Goal: Task Accomplishment & Management: Manage account settings

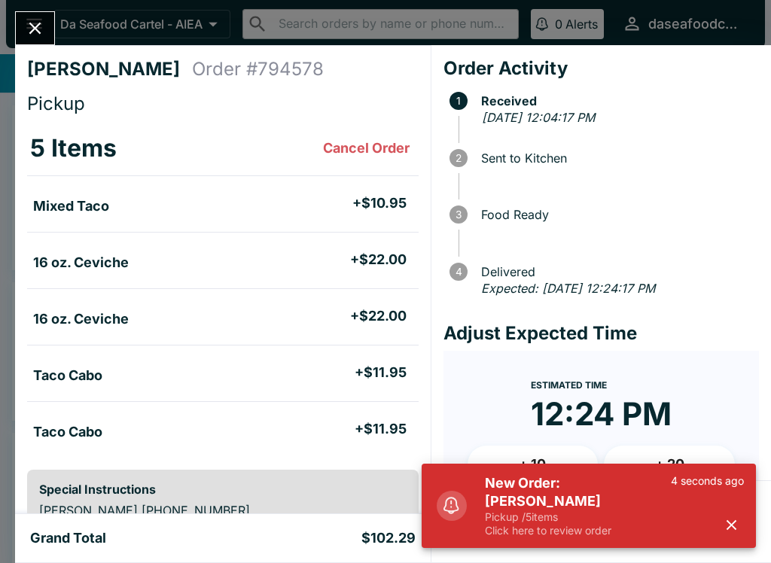
click at [732, 530] on icon "button" at bounding box center [731, 525] width 17 height 17
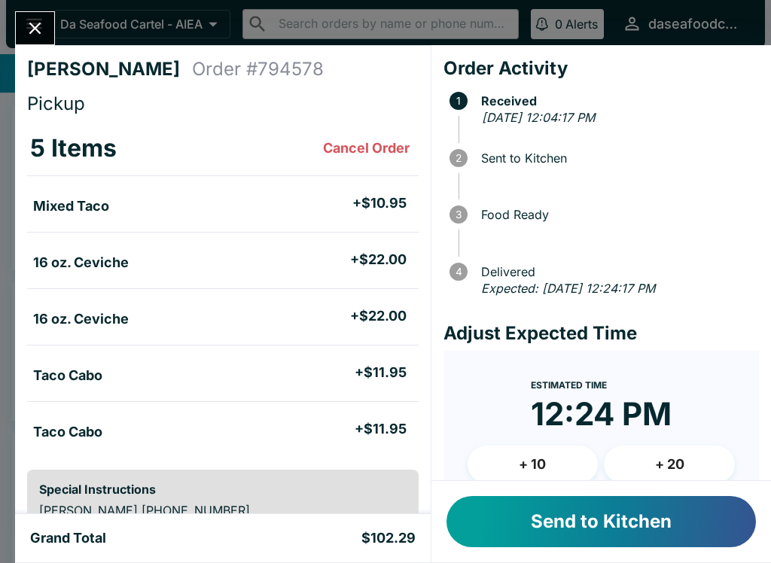
click at [673, 527] on button "Send to Kitchen" at bounding box center [602, 521] width 310 height 51
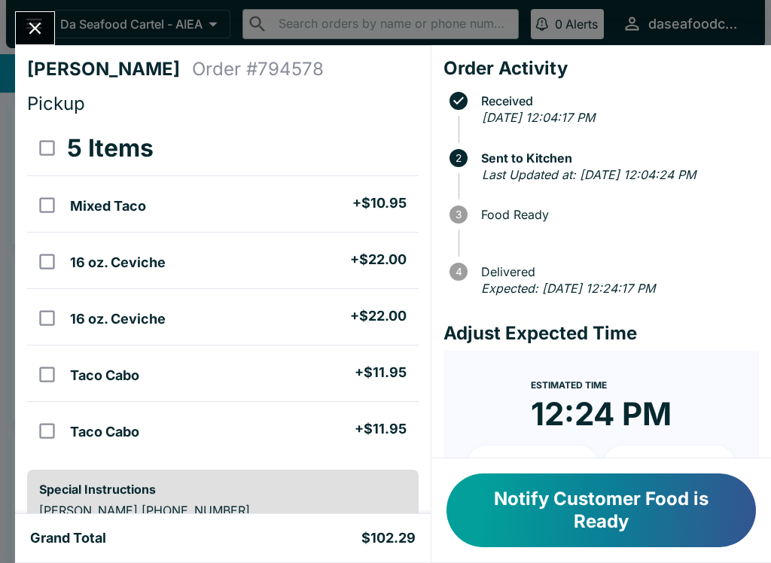
click at [38, 32] on icon "Close" at bounding box center [35, 29] width 12 height 12
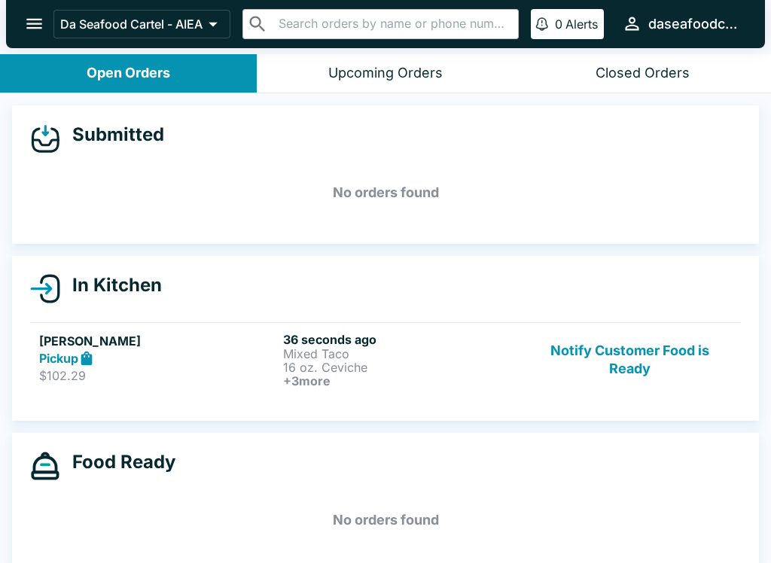
click at [654, 359] on button "Notify Customer Food is Ready" at bounding box center [630, 360] width 204 height 56
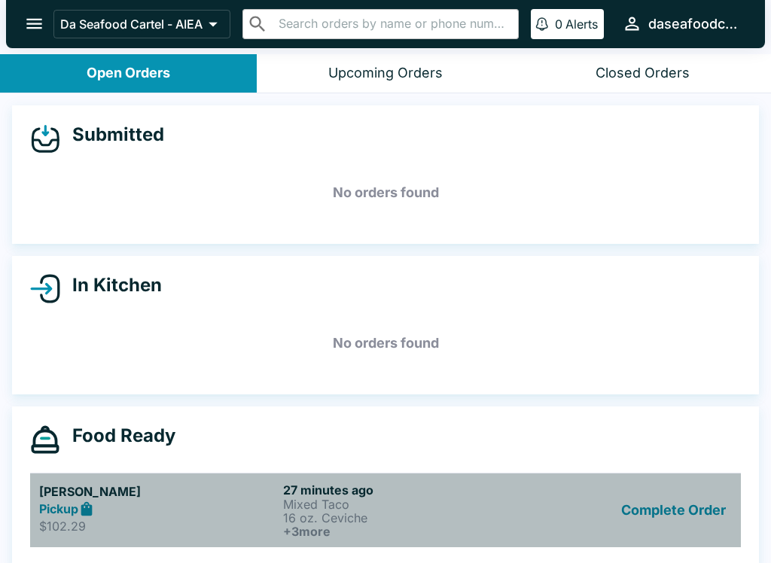
click at [161, 514] on div "Pickup" at bounding box center [158, 509] width 238 height 17
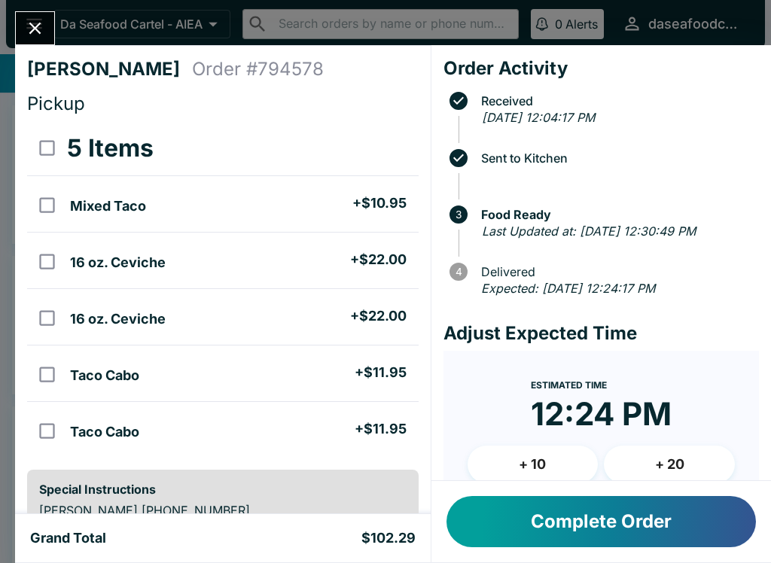
scroll to position [-1, 0]
click at [38, 23] on icon "Close" at bounding box center [35, 28] width 20 height 20
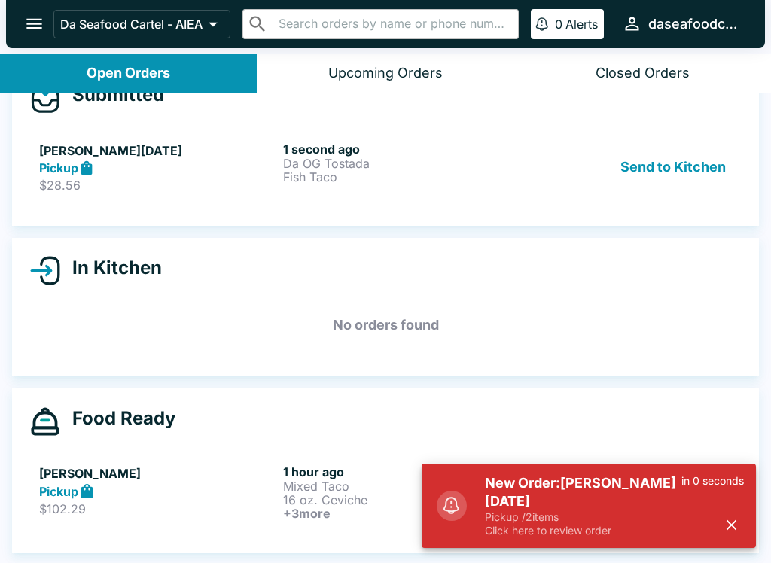
scroll to position [40, 0]
click at [482, 174] on p "Fish Taco" at bounding box center [402, 177] width 238 height 14
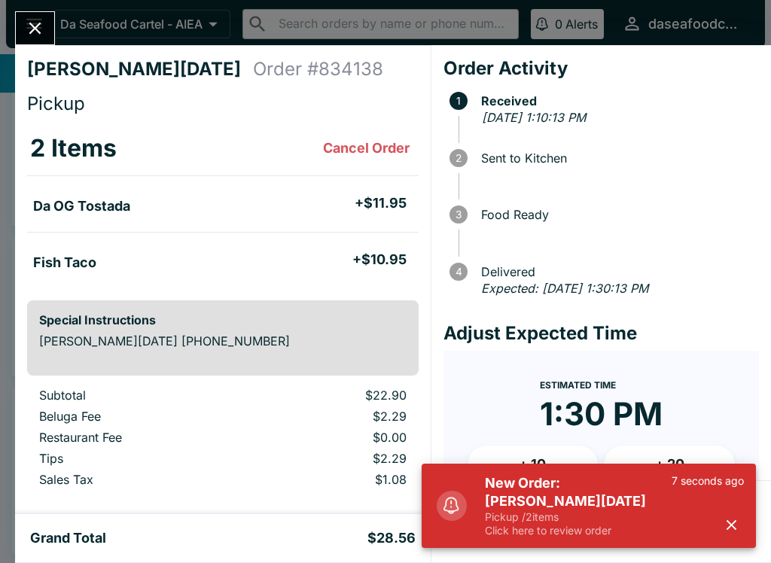
click at [740, 524] on icon "button" at bounding box center [731, 525] width 17 height 17
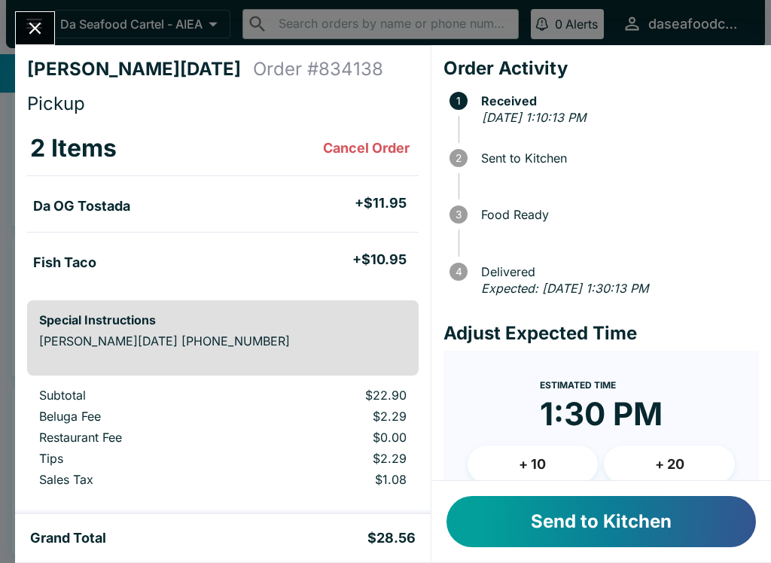
click at [641, 523] on button "Send to Kitchen" at bounding box center [602, 521] width 310 height 51
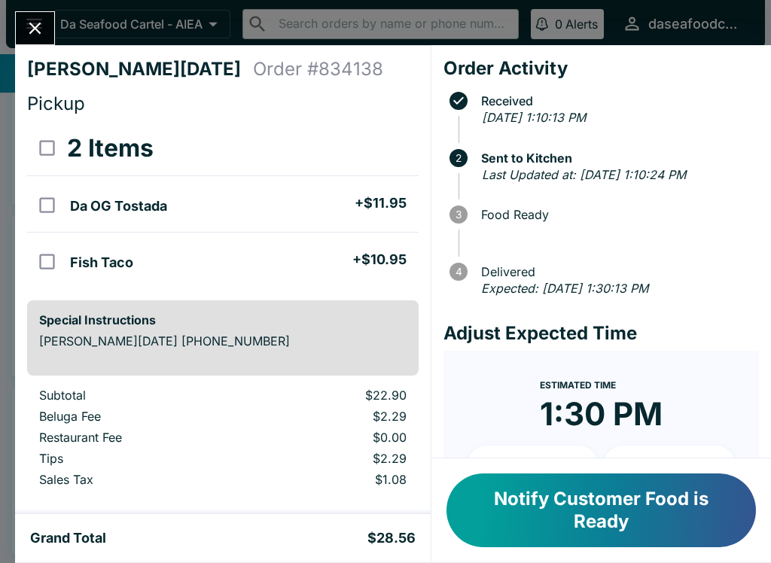
click at [35, 25] on icon "Close" at bounding box center [35, 28] width 20 height 20
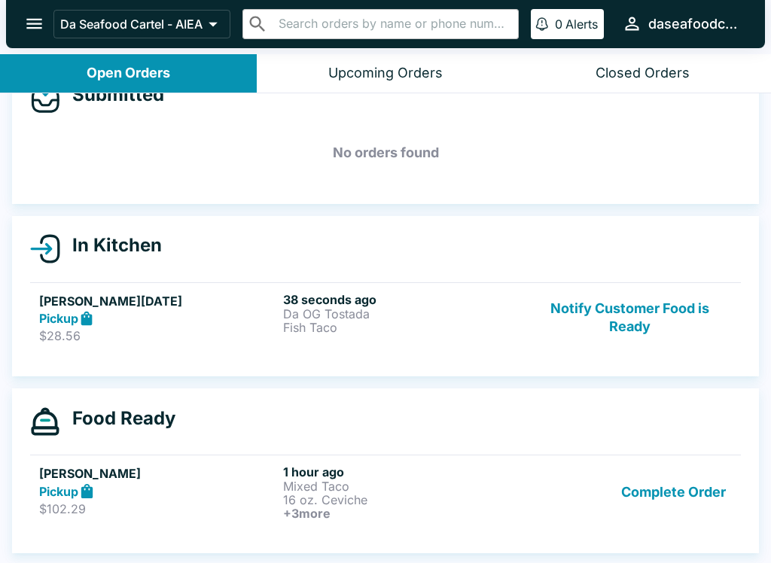
click at [694, 489] on button "Complete Order" at bounding box center [673, 493] width 117 height 56
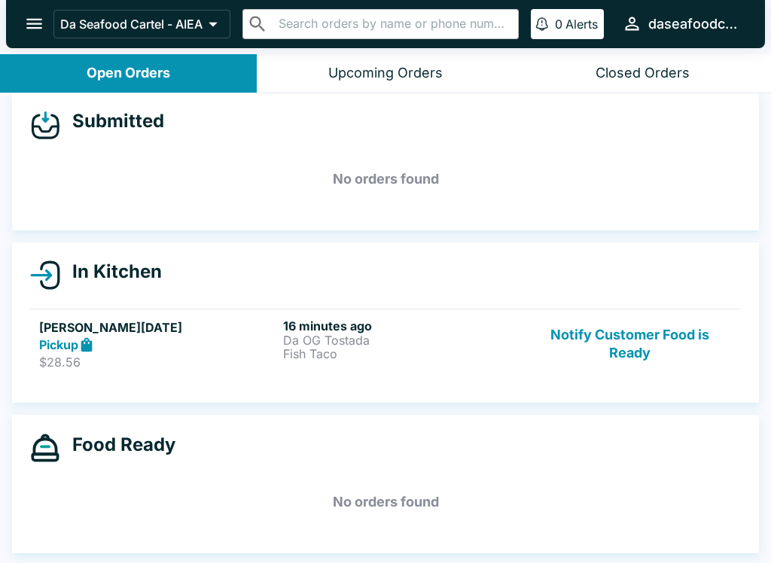
scroll to position [14, 0]
click at [649, 350] on button "Notify Customer Food is Ready" at bounding box center [630, 345] width 204 height 52
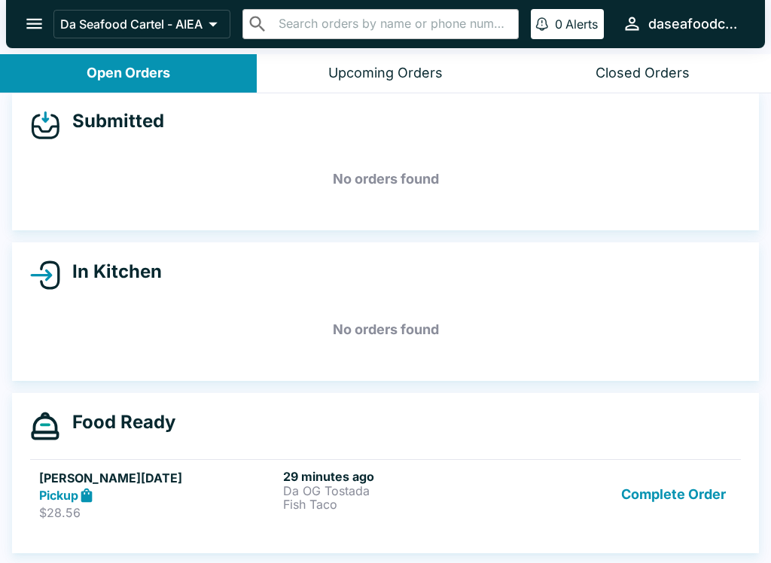
click at [691, 492] on button "Complete Order" at bounding box center [673, 495] width 117 height 52
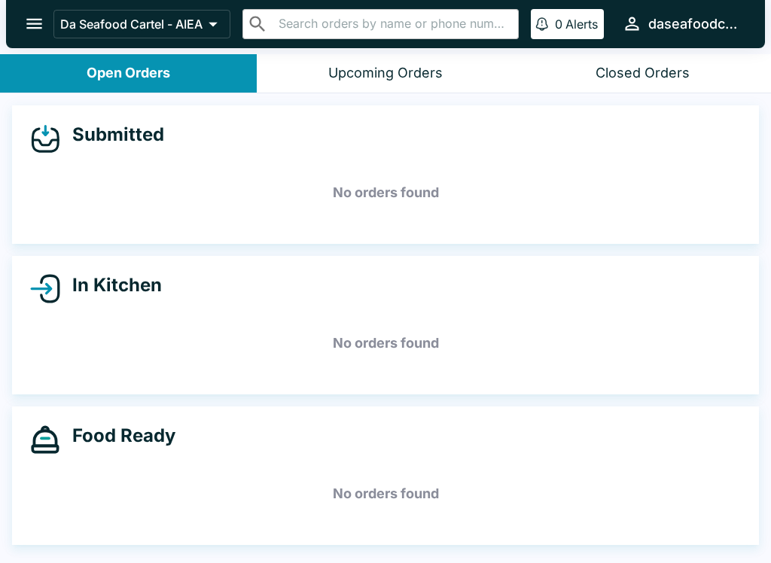
scroll to position [0, 0]
